Goal: Task Accomplishment & Management: Use online tool/utility

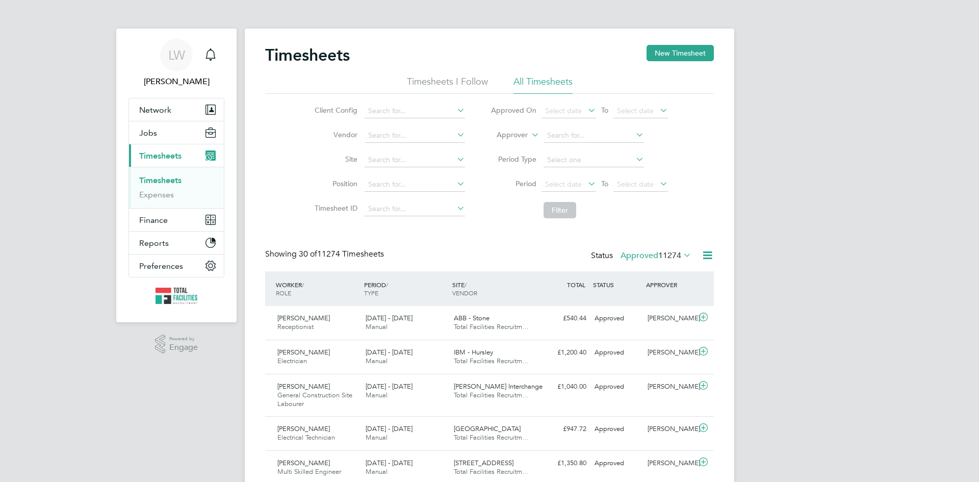
click at [681, 257] on icon at bounding box center [681, 255] width 0 height 14
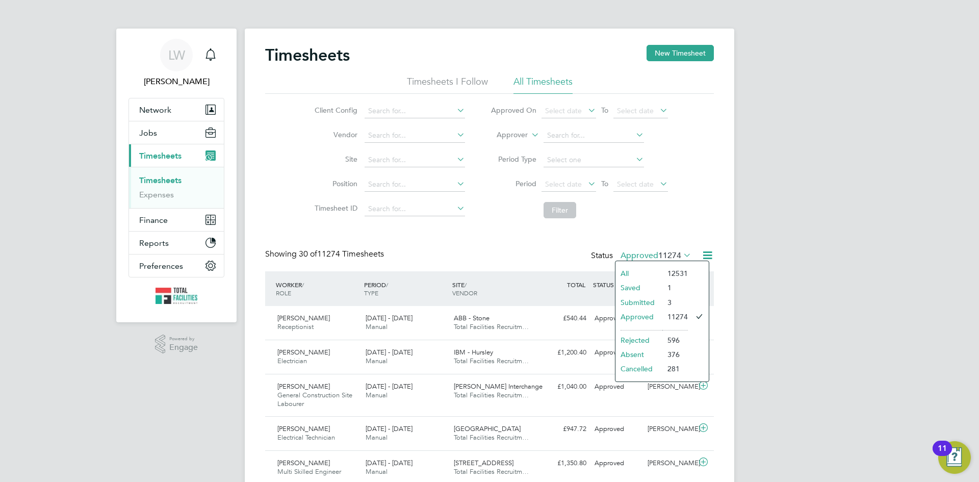
click at [707, 259] on icon at bounding box center [707, 255] width 13 height 13
click at [623, 282] on li "Export Timesheets" at bounding box center [644, 279] width 135 height 14
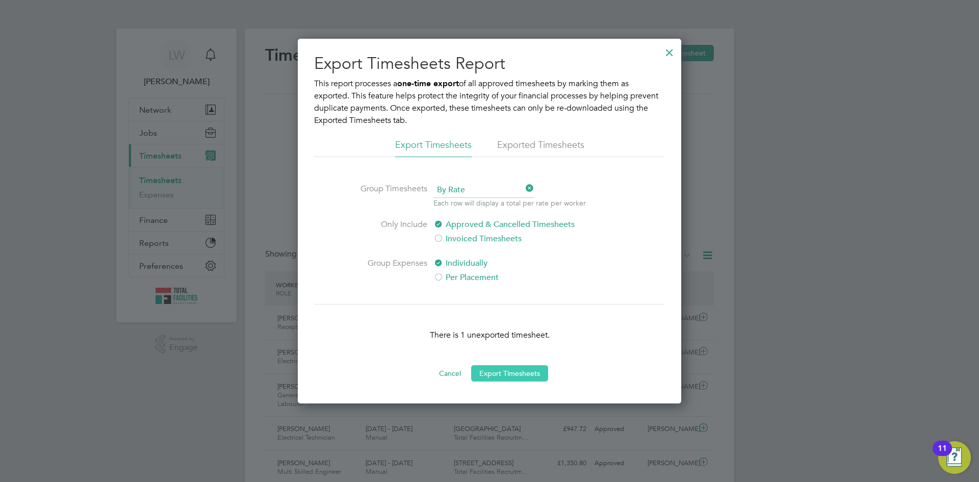
click at [482, 373] on button "Export Timesheets" at bounding box center [509, 373] width 77 height 16
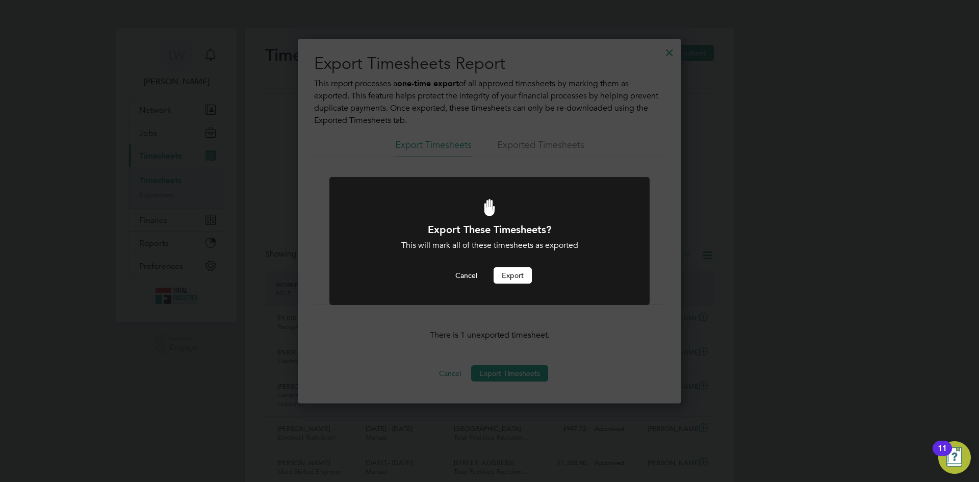
click at [514, 276] on button "Export" at bounding box center [513, 275] width 38 height 16
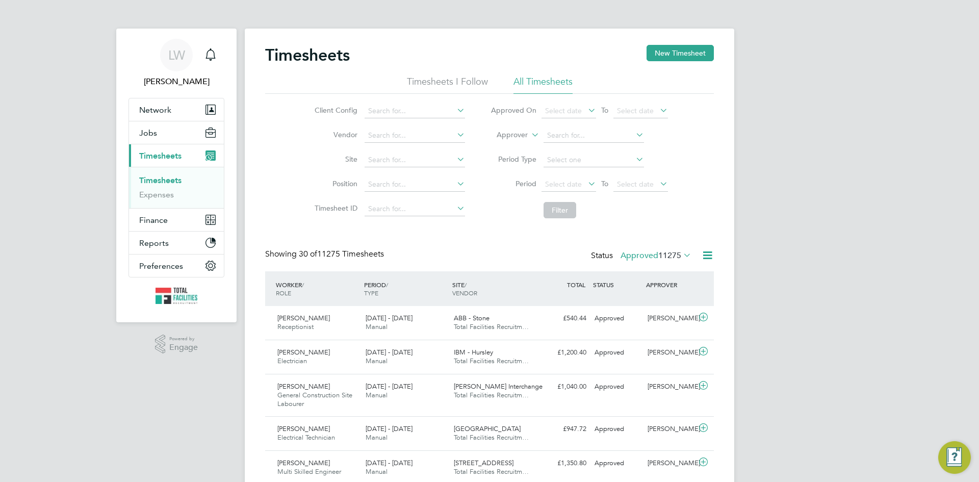
click at [702, 257] on icon at bounding box center [707, 255] width 13 height 13
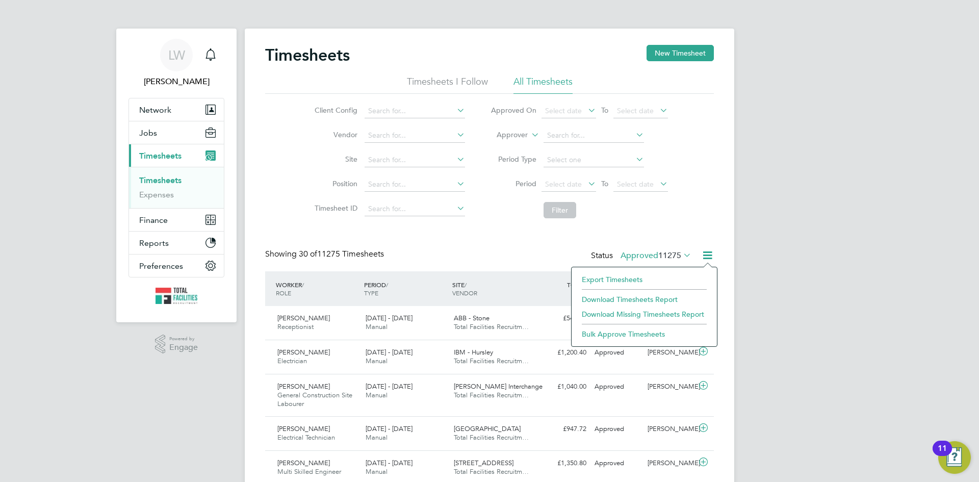
click at [624, 276] on li "Export Timesheets" at bounding box center [644, 279] width 135 height 14
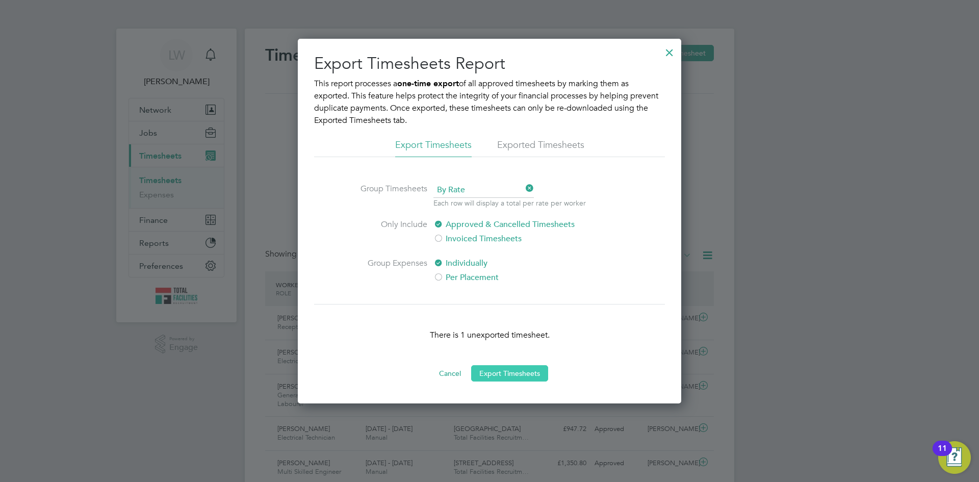
click at [523, 379] on button "Export Timesheets" at bounding box center [509, 373] width 77 height 16
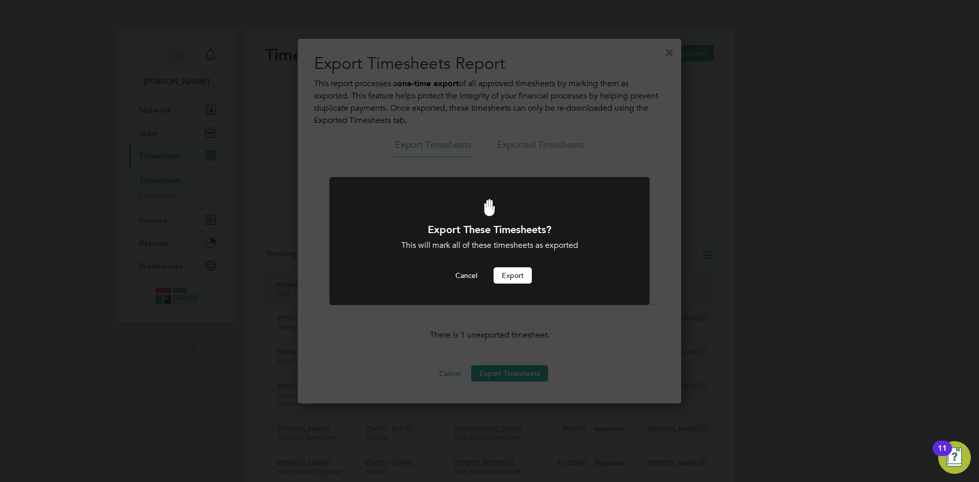
click at [500, 272] on button "Export" at bounding box center [513, 275] width 38 height 16
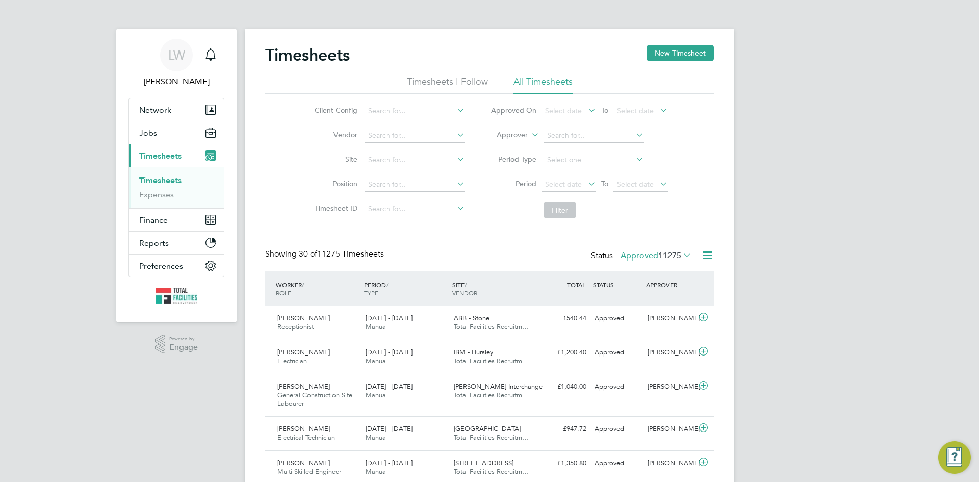
click at [708, 255] on icon at bounding box center [707, 255] width 13 height 13
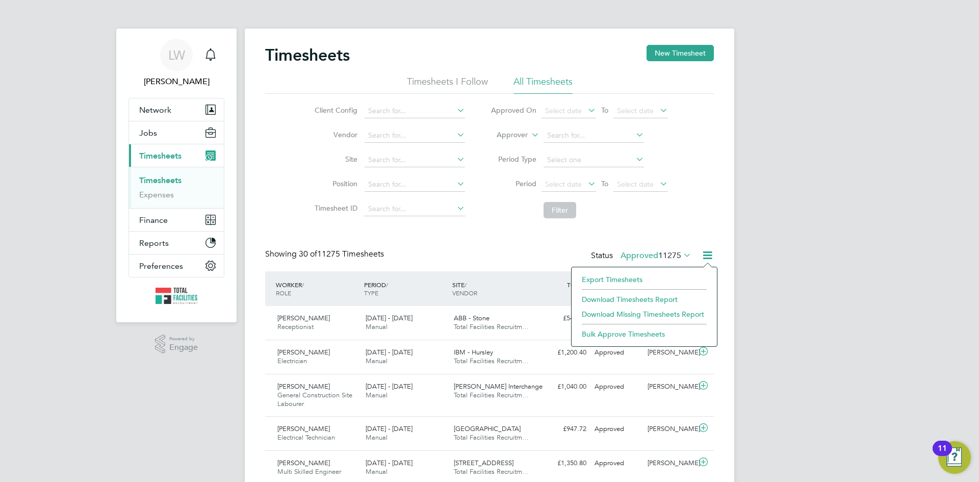
click at [622, 279] on li "Export Timesheets" at bounding box center [644, 279] width 135 height 14
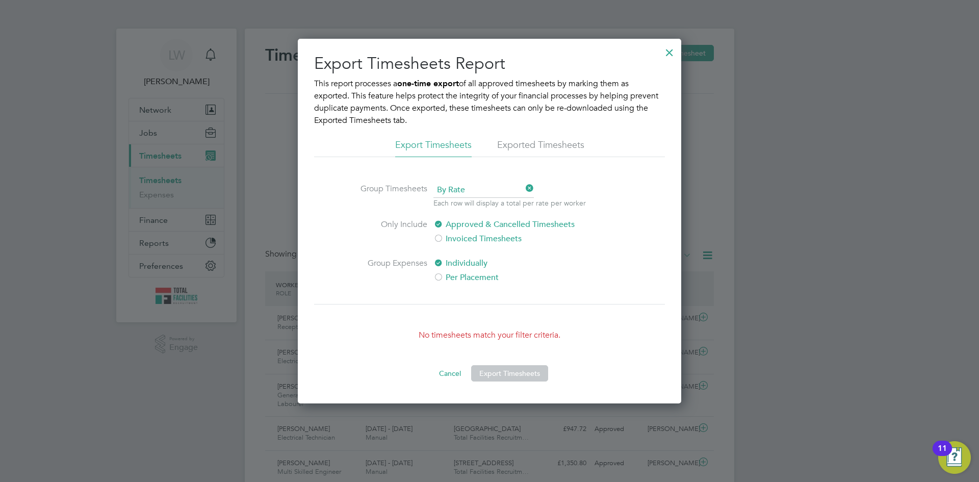
click at [671, 55] on div at bounding box center [669, 50] width 18 height 18
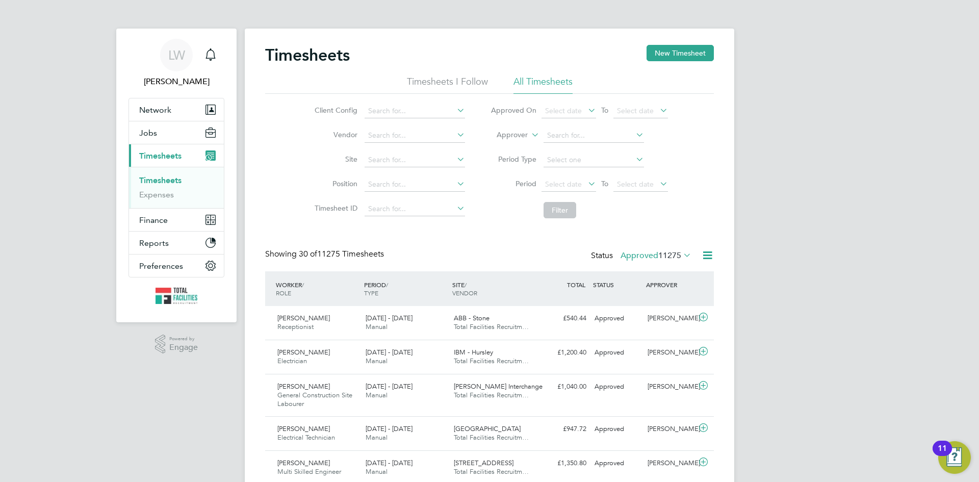
click at [681, 255] on icon at bounding box center [681, 255] width 0 height 14
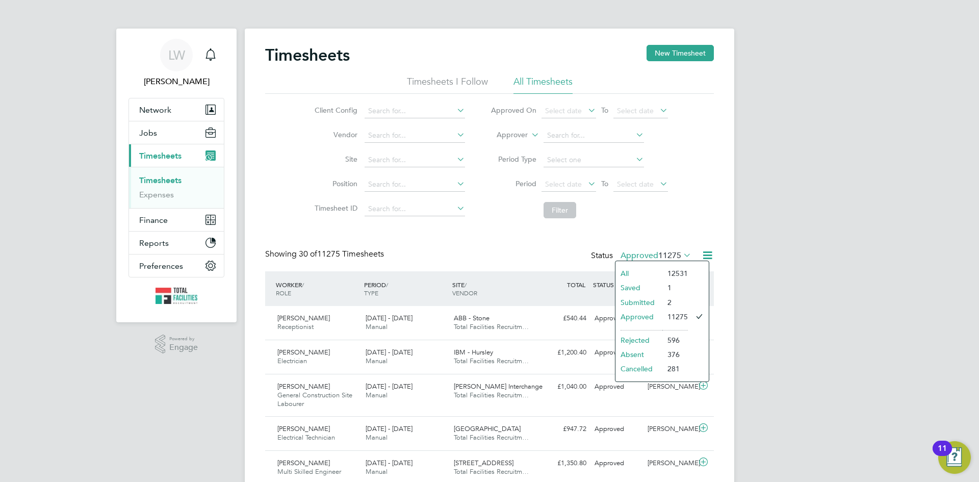
click at [628, 301] on li "Submitted" at bounding box center [639, 302] width 47 height 14
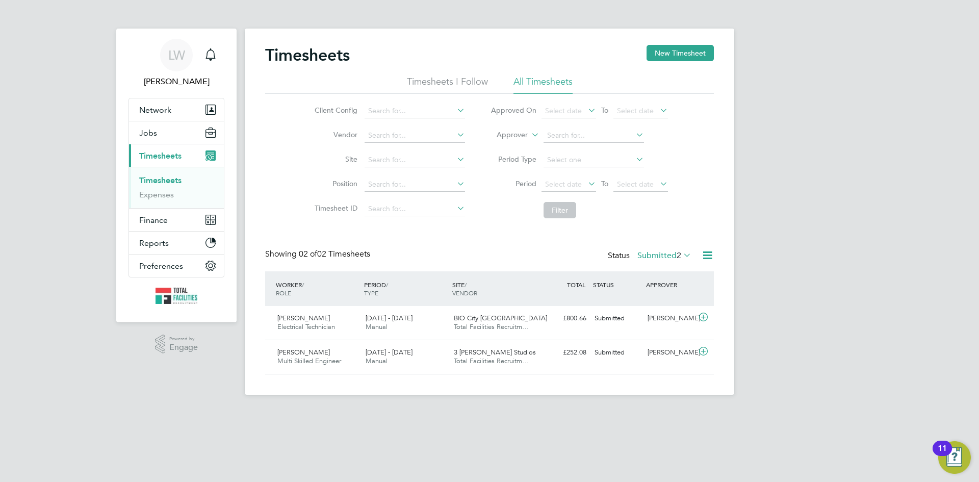
click at [680, 257] on span "2" at bounding box center [679, 255] width 5 height 10
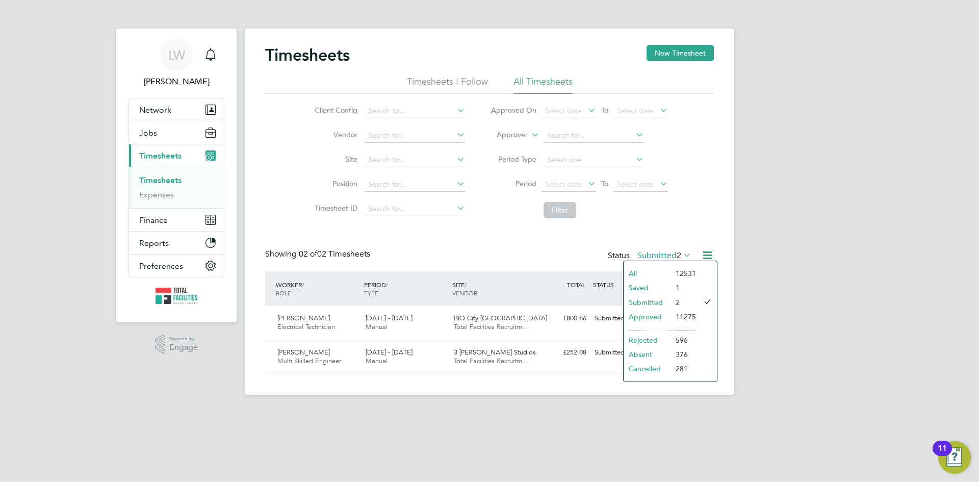
click at [649, 317] on li "Approved" at bounding box center [647, 317] width 47 height 14
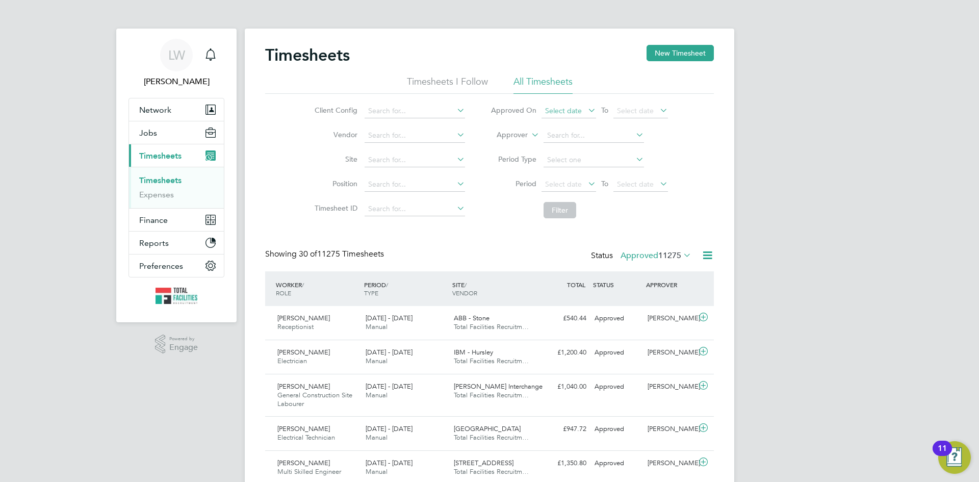
click at [569, 111] on span "Select date" at bounding box center [563, 110] width 37 height 9
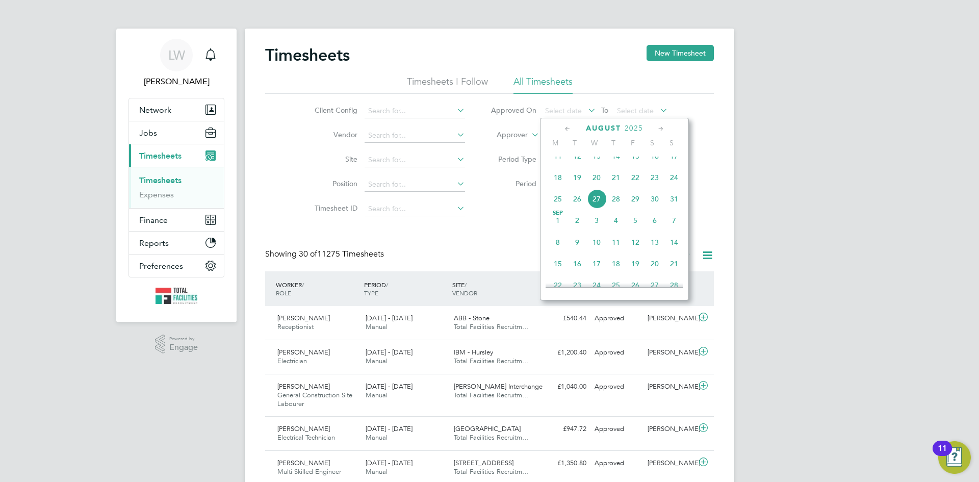
click at [595, 207] on span "27" at bounding box center [596, 198] width 19 height 19
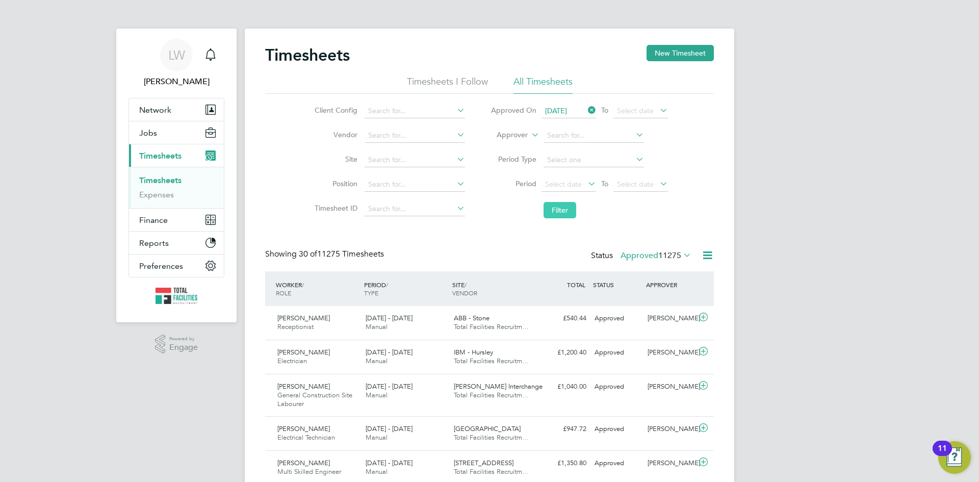
click at [560, 215] on button "Filter" at bounding box center [560, 210] width 33 height 16
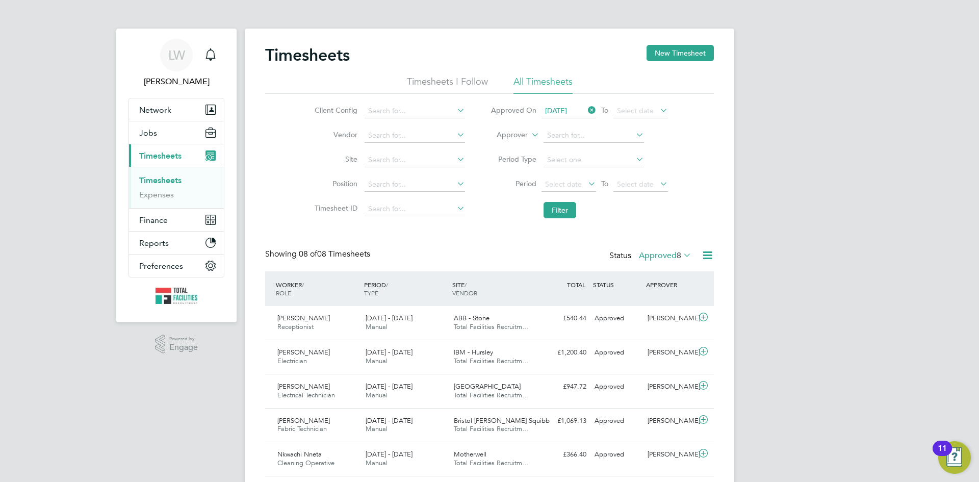
click at [708, 253] on icon at bounding box center [707, 255] width 13 height 13
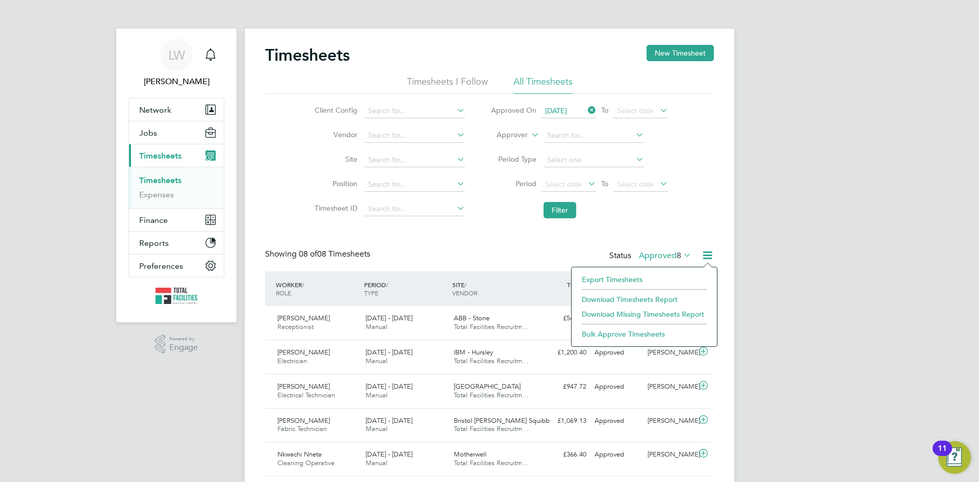
click at [600, 295] on li "Download Timesheets Report" at bounding box center [644, 299] width 135 height 14
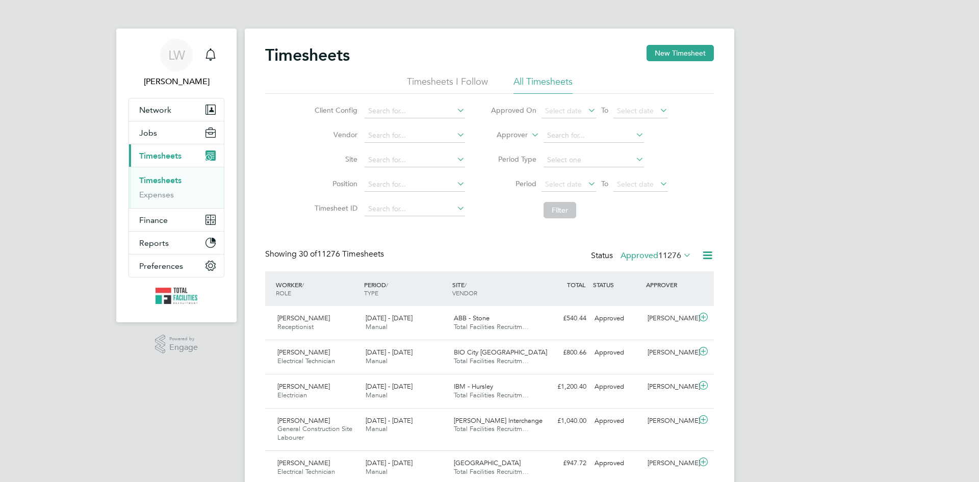
click at [681, 255] on icon at bounding box center [681, 255] width 0 height 14
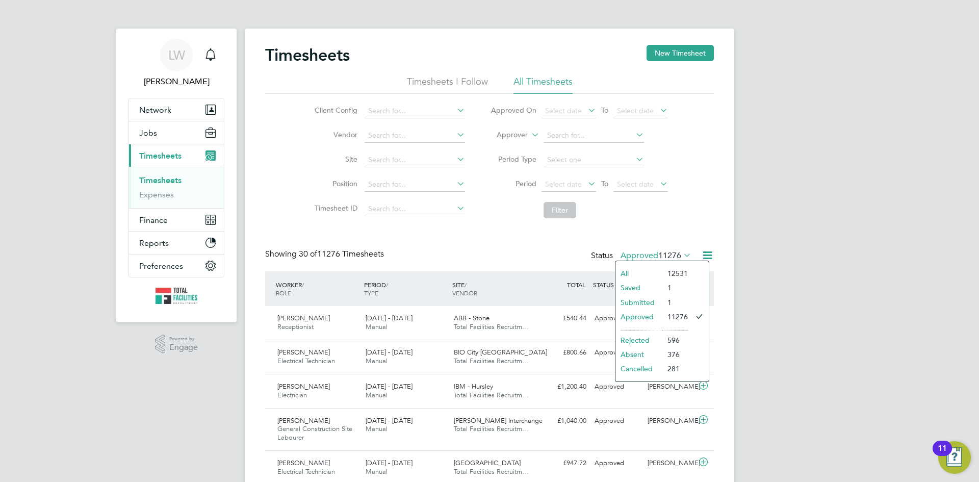
click at [705, 258] on icon at bounding box center [707, 255] width 13 height 13
click at [633, 275] on li "Export Timesheets" at bounding box center [644, 279] width 135 height 14
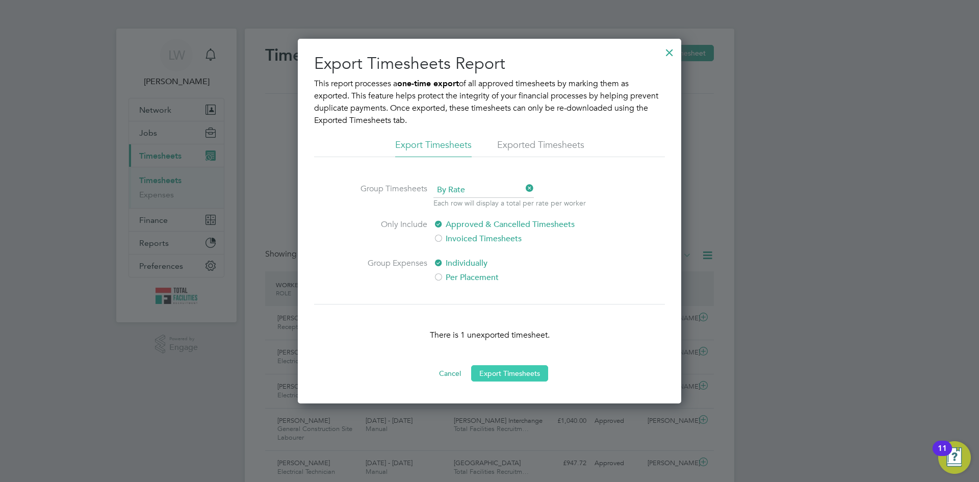
click at [513, 371] on button "Export Timesheets" at bounding box center [509, 373] width 77 height 16
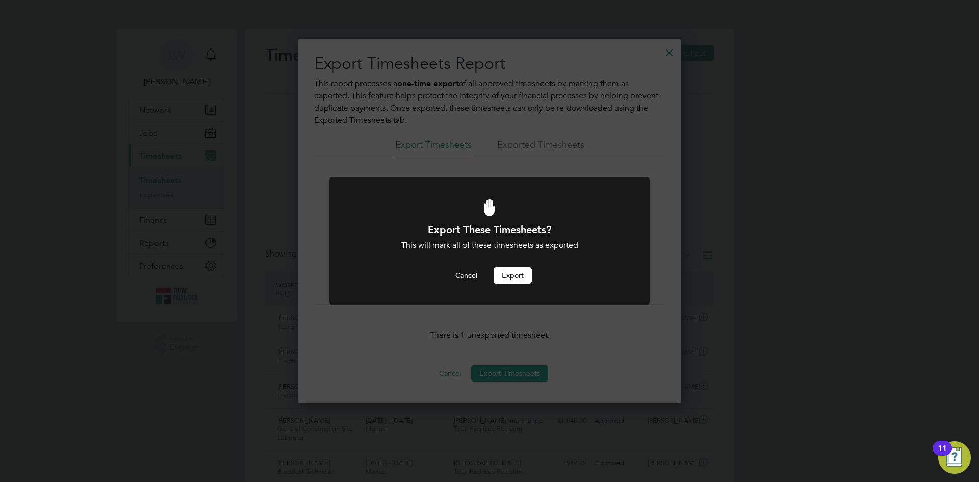
click at [515, 273] on button "Export" at bounding box center [513, 275] width 38 height 16
